Goal: Register for event/course

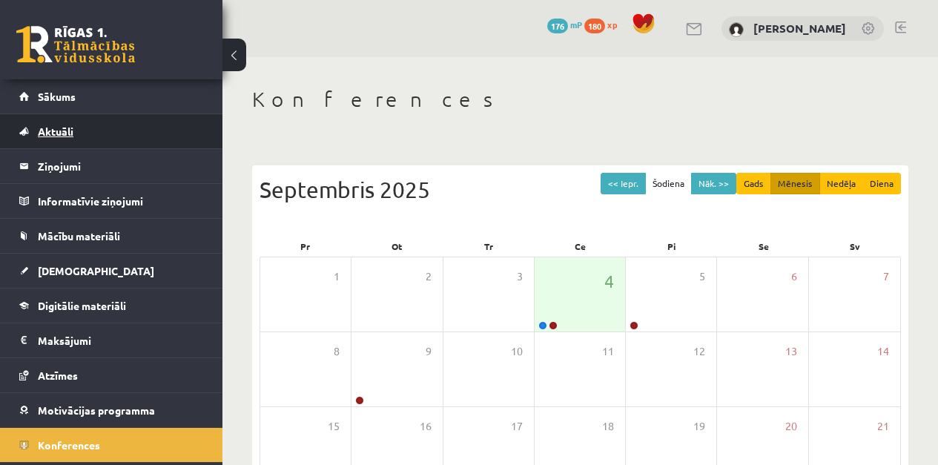
scroll to position [184, 0]
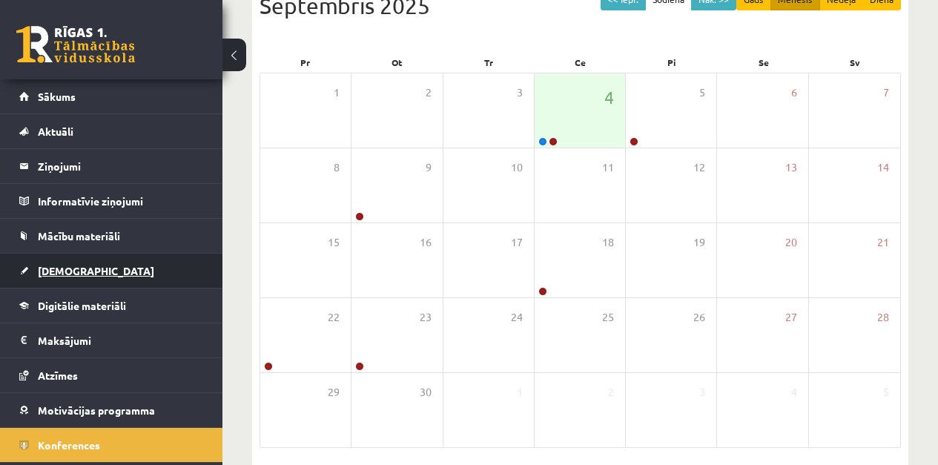
click at [66, 266] on span "[DEMOGRAPHIC_DATA]" at bounding box center [96, 270] width 116 height 13
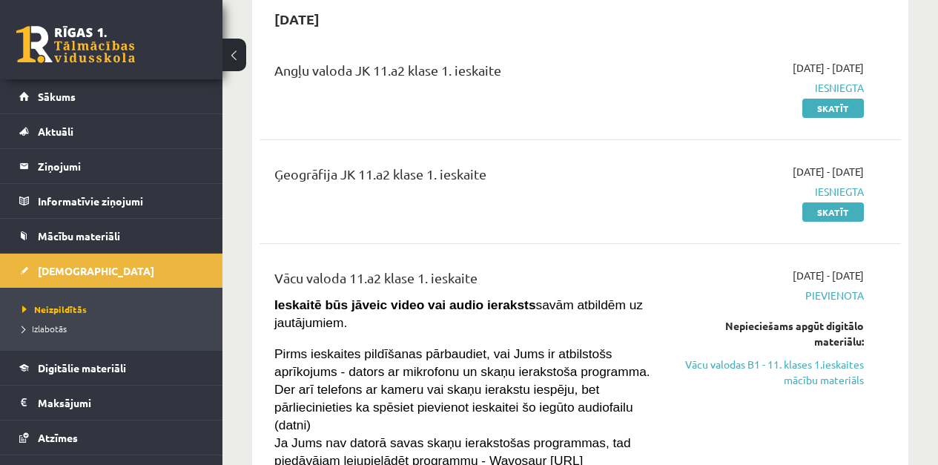
scroll to position [147, 0]
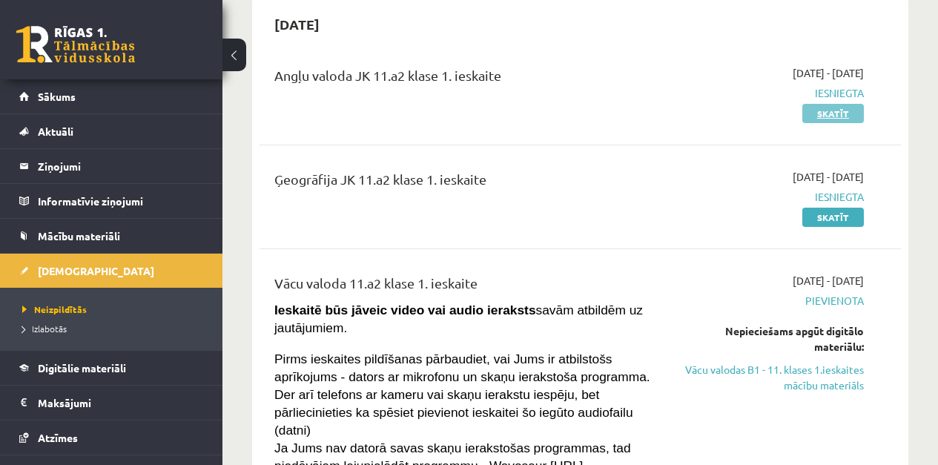
click at [837, 120] on link "Skatīt" at bounding box center [834, 113] width 62 height 19
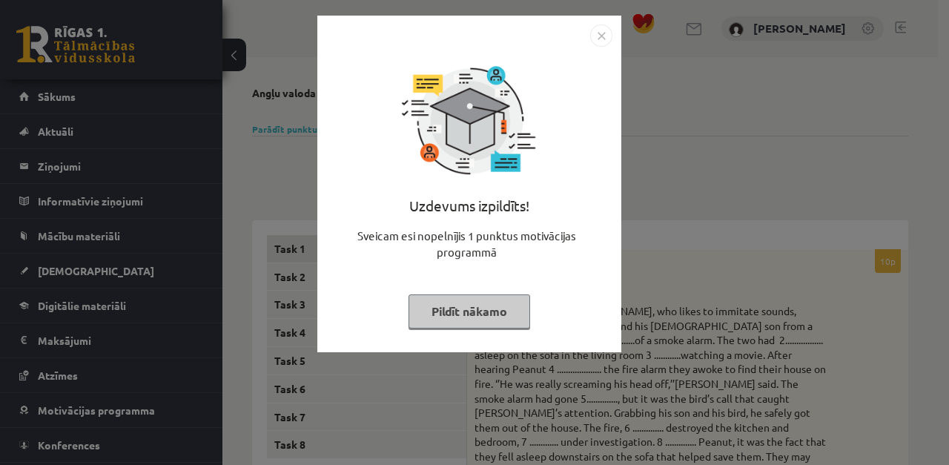
click at [599, 37] on img "Close" at bounding box center [601, 35] width 22 height 22
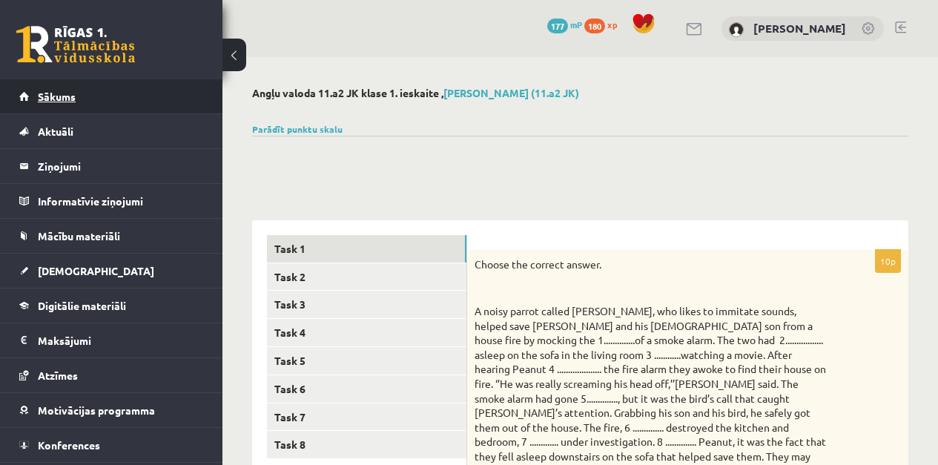
click at [65, 104] on link "Sākums" at bounding box center [111, 96] width 185 height 34
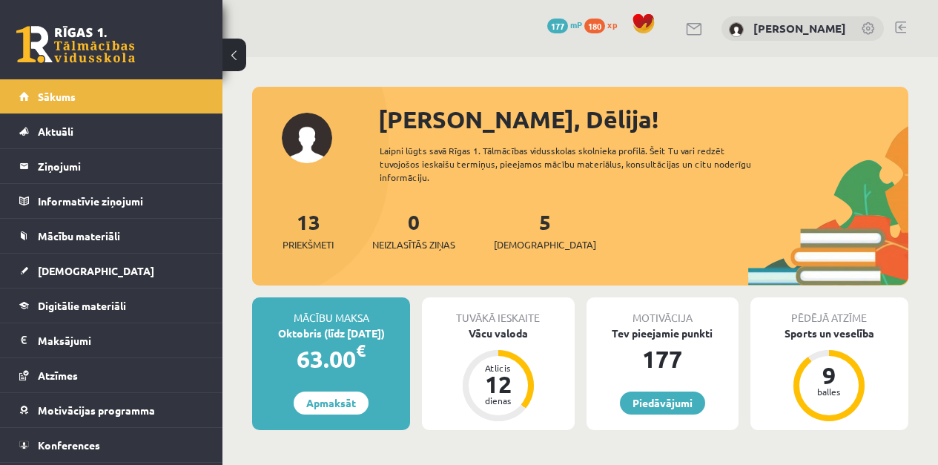
click at [70, 271] on span "[DEMOGRAPHIC_DATA]" at bounding box center [96, 270] width 116 height 13
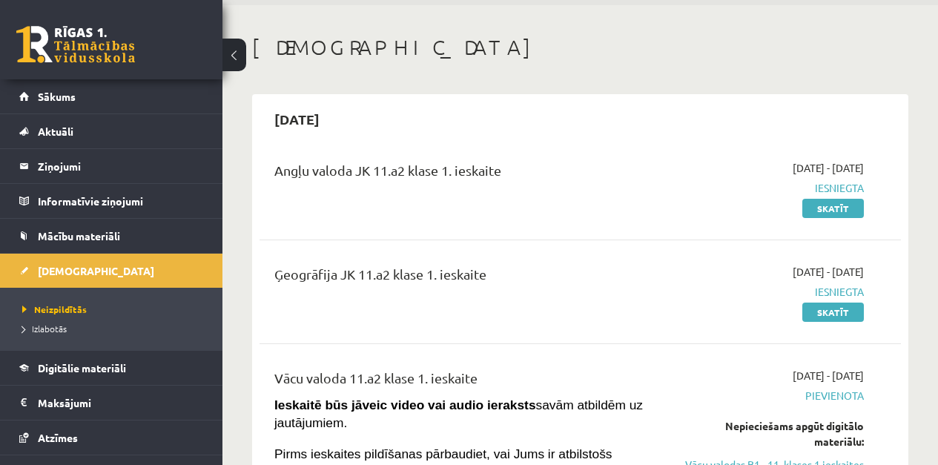
scroll to position [70, 0]
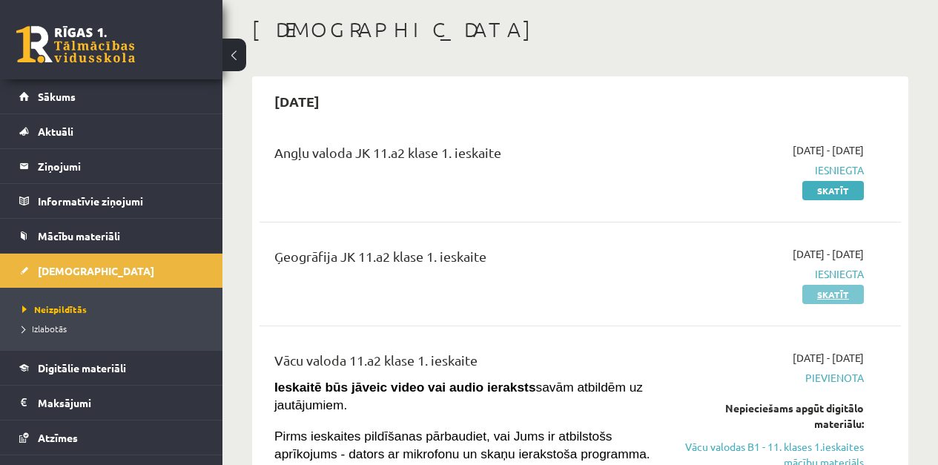
click at [829, 299] on link "Skatīt" at bounding box center [834, 294] width 62 height 19
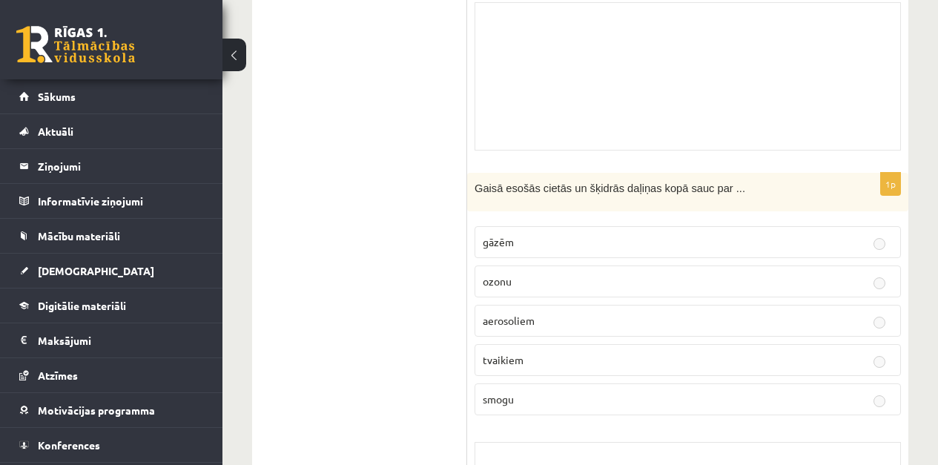
scroll to position [973, 0]
click at [67, 102] on link "Sākums" at bounding box center [111, 96] width 185 height 34
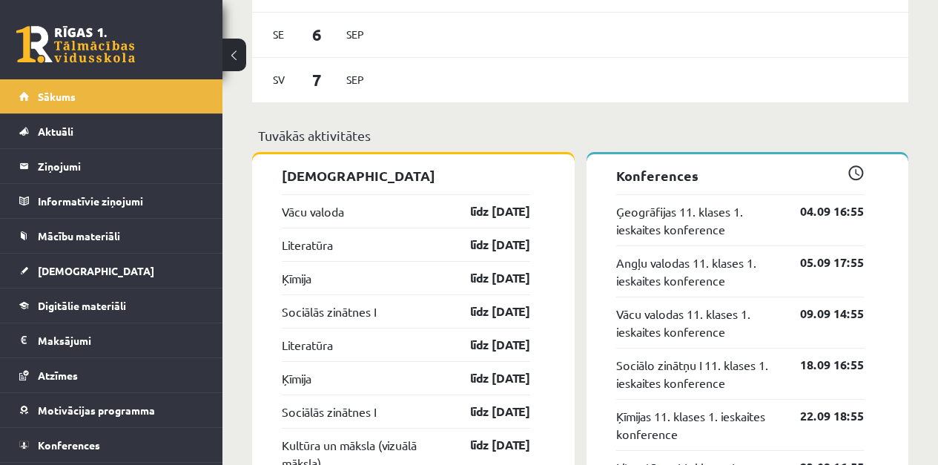
scroll to position [1245, 0]
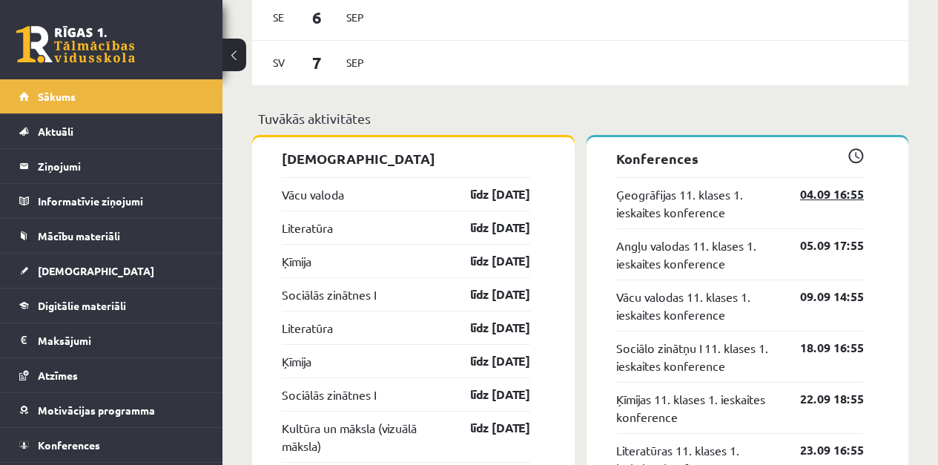
click at [817, 197] on link "04.09 16:55" at bounding box center [821, 194] width 86 height 18
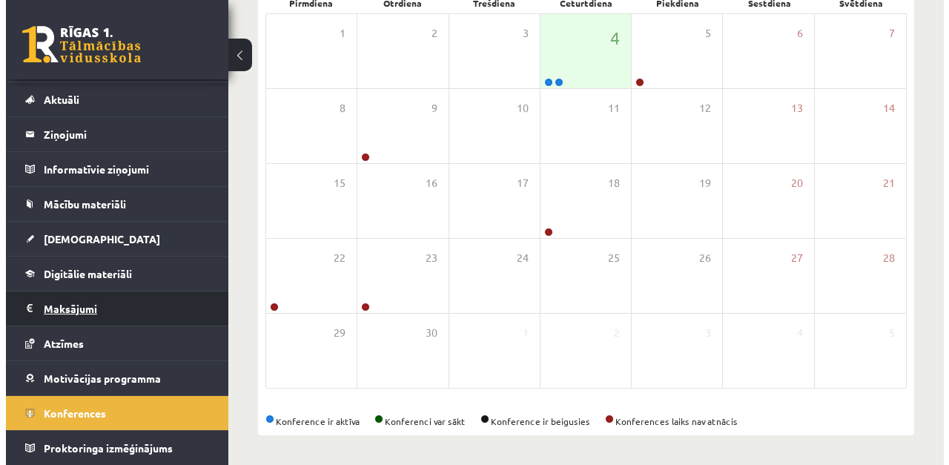
scroll to position [30, 0]
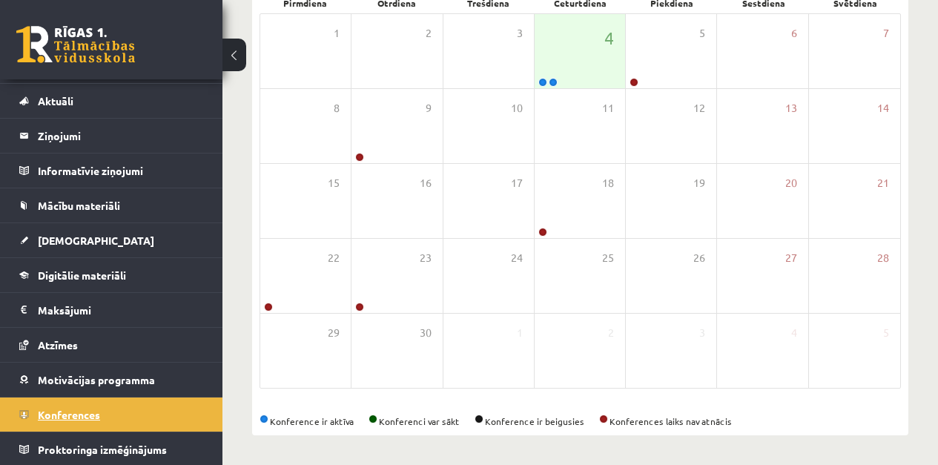
click at [75, 418] on span "Konferences" at bounding box center [69, 414] width 62 height 13
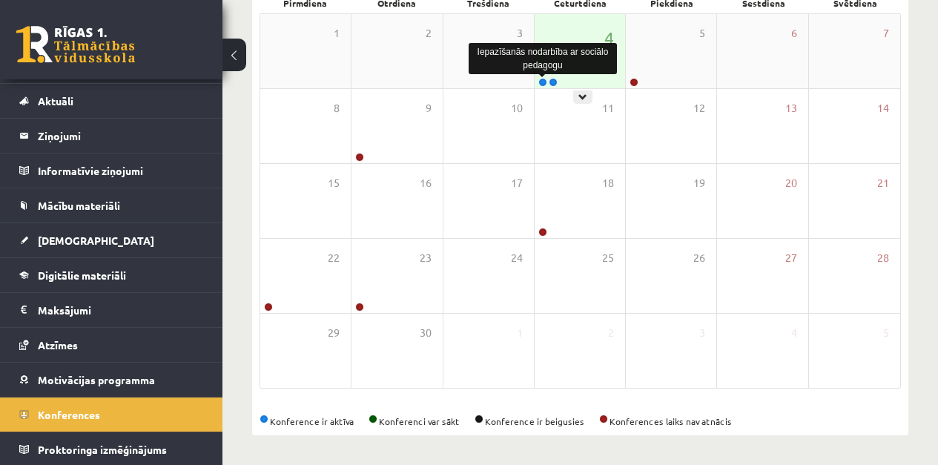
click at [546, 81] on link at bounding box center [543, 82] width 9 height 9
click at [576, 67] on div "Iepazīšanās nodarbība ar sociālo pedagogu" at bounding box center [543, 58] width 148 height 31
click at [576, 42] on div "Iepazīšanās nodarbība ar sociālo pedagogu" at bounding box center [543, 58] width 148 height 39
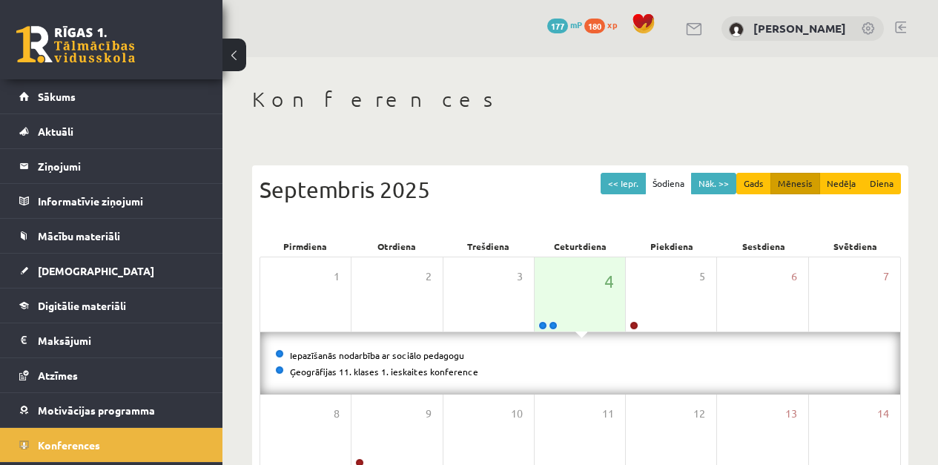
scroll to position [238, 0]
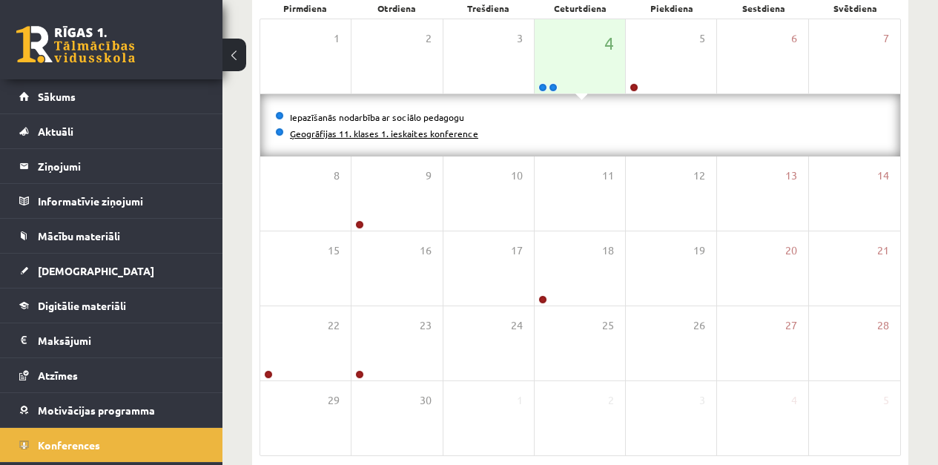
click at [446, 136] on link "Ģeogrāfijas 11. klases 1. ieskaites konference" at bounding box center [384, 134] width 188 height 12
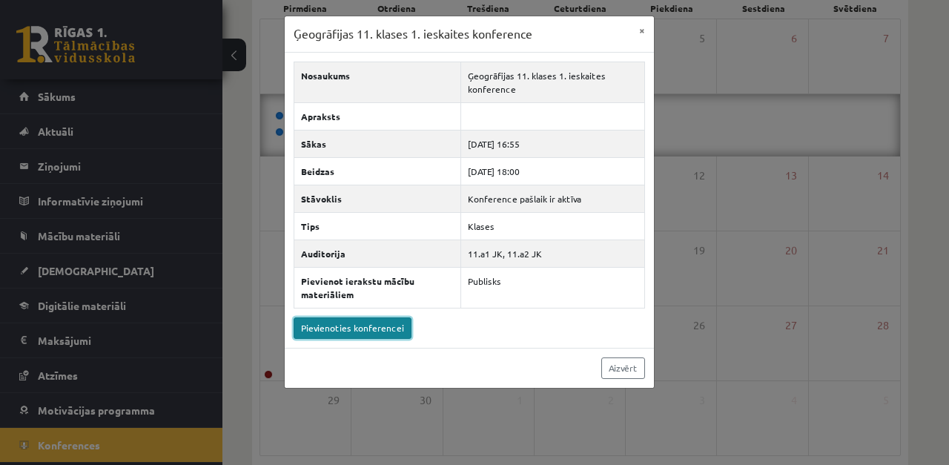
click at [390, 329] on link "Pievienoties konferencei" at bounding box center [353, 328] width 118 height 22
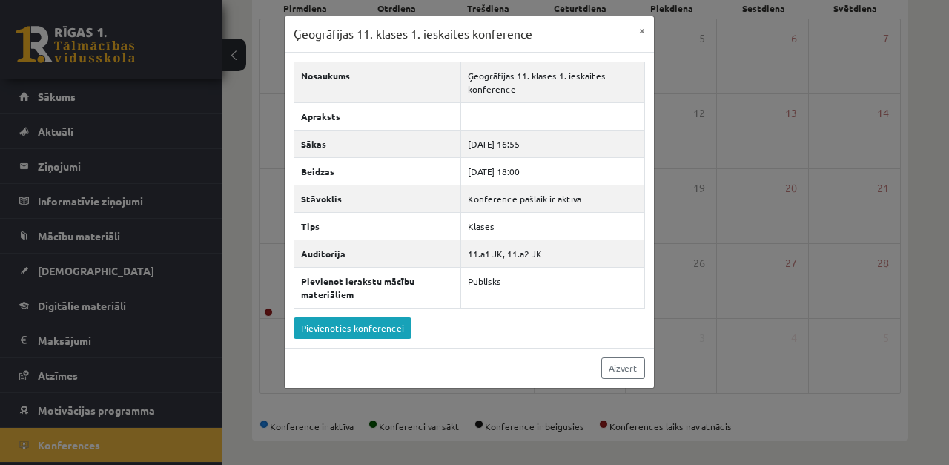
click at [714, 147] on div "Ģeogrāfijas 11. klases 1. ieskaites konference × Nosaukums Ģeogrāfijas 11. klas…" at bounding box center [474, 232] width 949 height 465
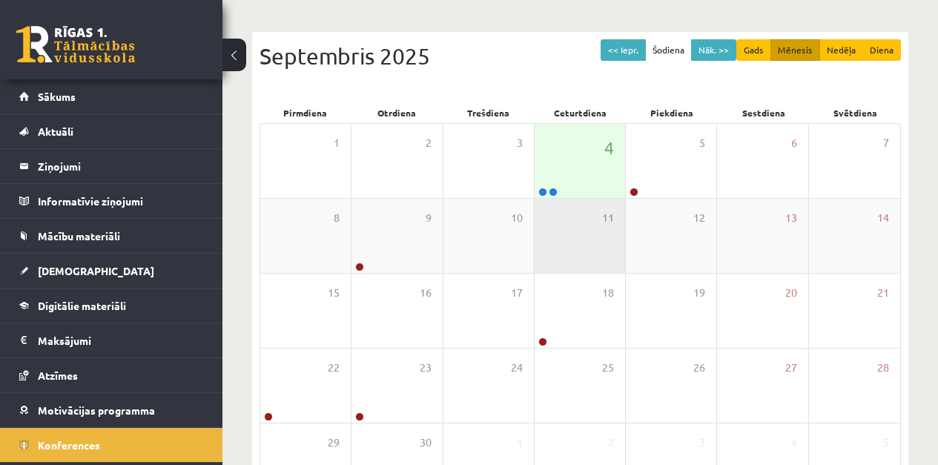
scroll to position [131, 0]
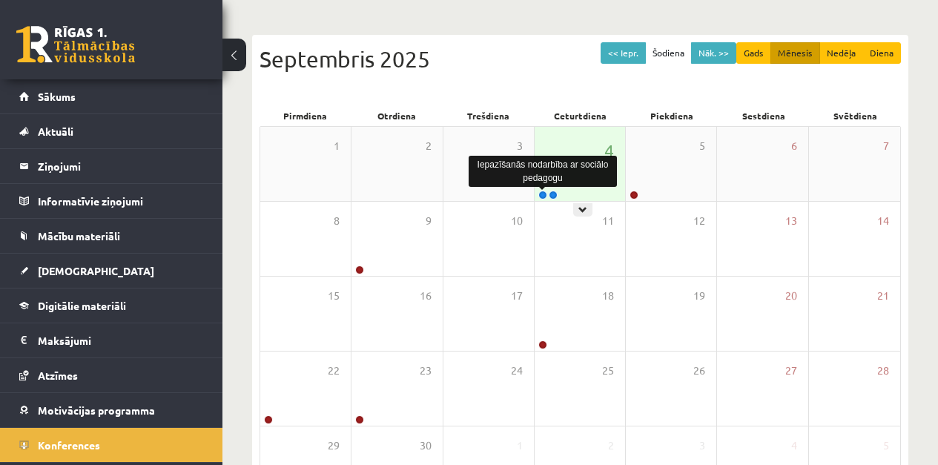
click at [542, 194] on link at bounding box center [543, 195] width 9 height 9
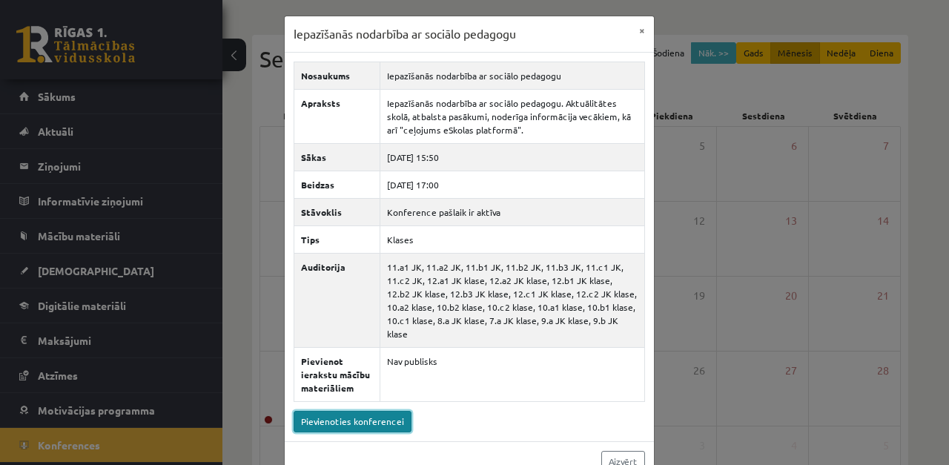
click at [366, 412] on link "Pievienoties konferencei" at bounding box center [353, 422] width 118 height 22
click at [640, 33] on button "×" at bounding box center [643, 30] width 24 height 28
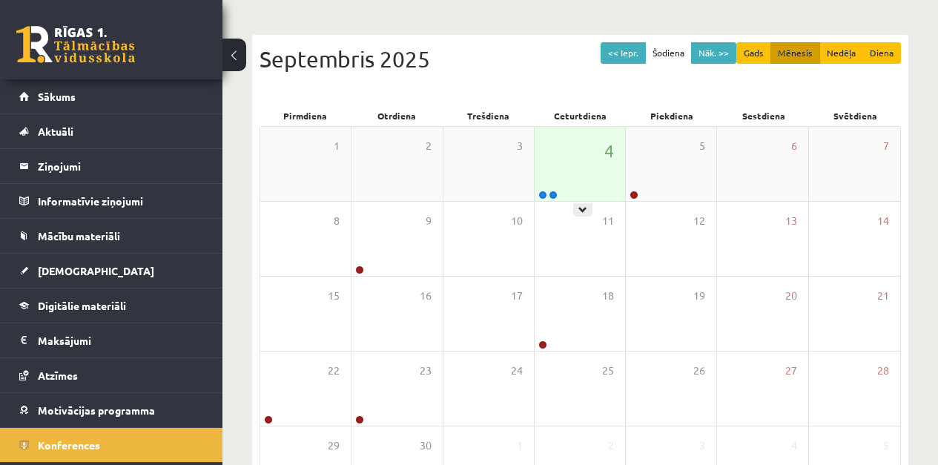
click at [553, 174] on div "4" at bounding box center [580, 164] width 90 height 74
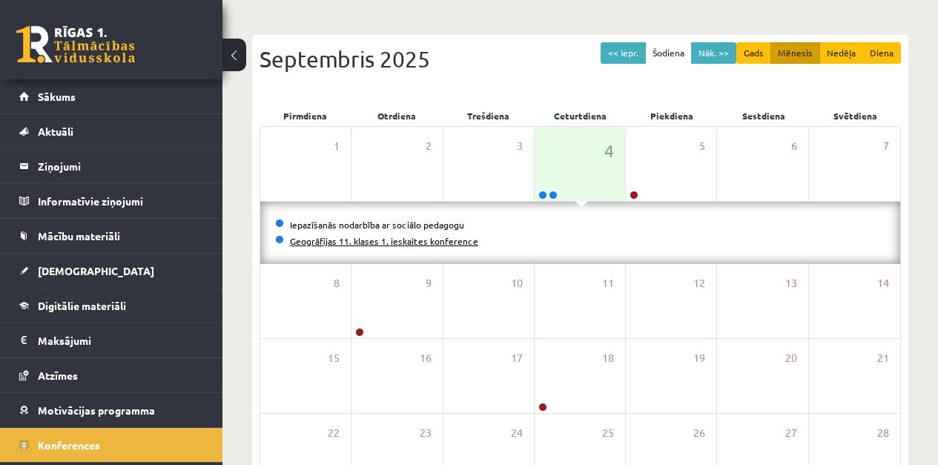
click at [451, 243] on link "Ģeogrāfijas 11. klases 1. ieskaites konference" at bounding box center [384, 241] width 188 height 12
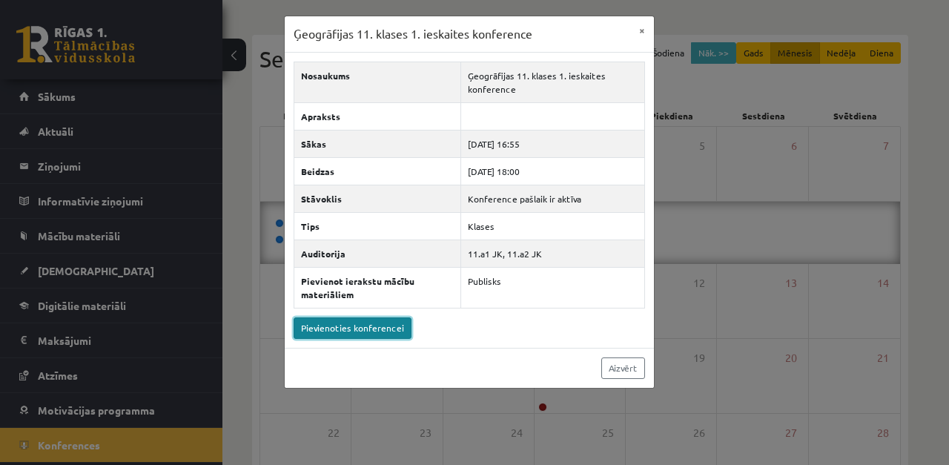
click at [390, 335] on link "Pievienoties konferencei" at bounding box center [353, 328] width 118 height 22
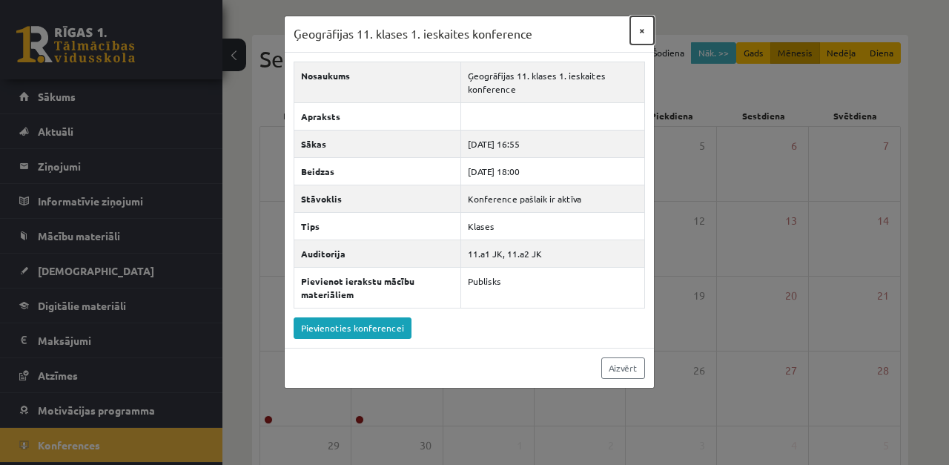
click at [639, 30] on button "×" at bounding box center [643, 30] width 24 height 28
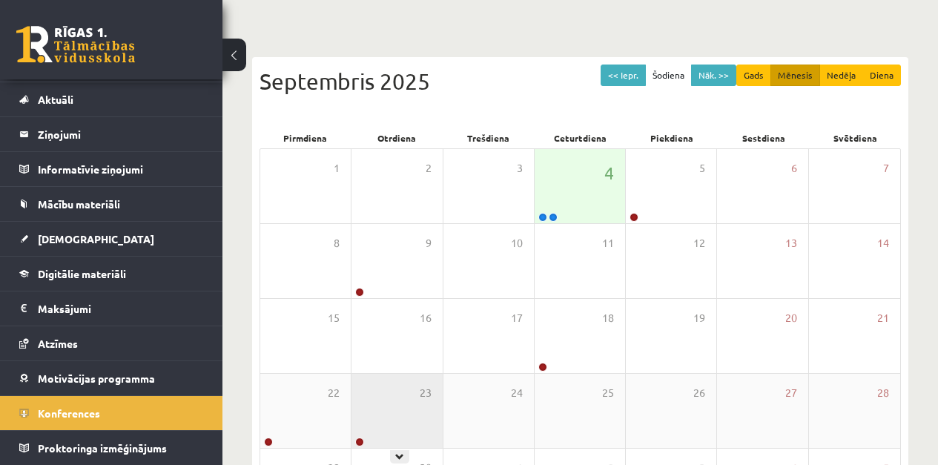
scroll to position [0, 0]
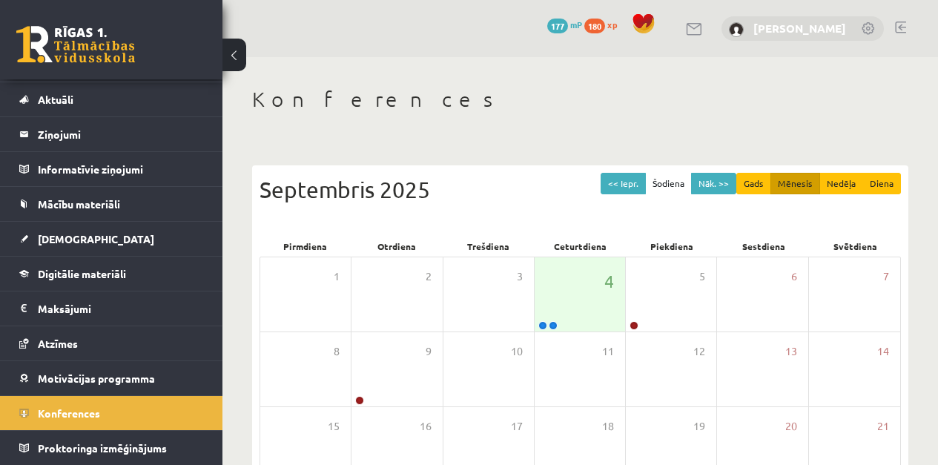
click at [832, 27] on link "[PERSON_NAME]" at bounding box center [800, 28] width 93 height 15
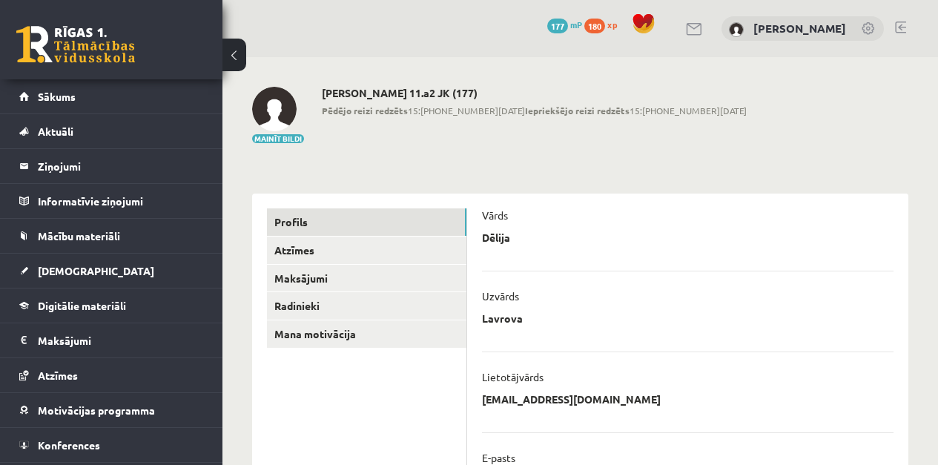
click at [866, 32] on link at bounding box center [869, 29] width 15 height 15
click at [871, 27] on link at bounding box center [869, 29] width 15 height 15
